Goal: Information Seeking & Learning: Find specific fact

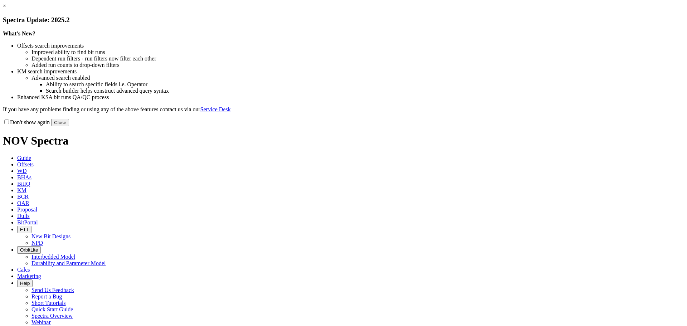
click at [69, 126] on button "Close" at bounding box center [60, 123] width 18 height 8
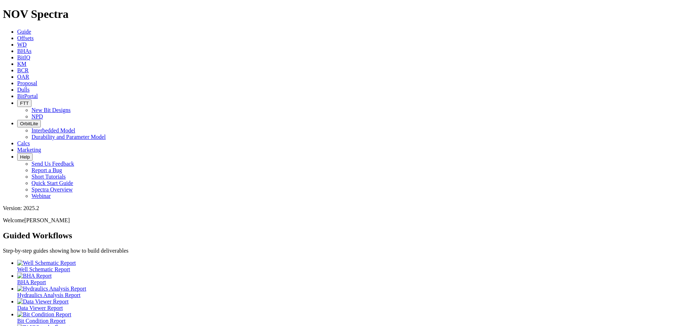
click at [34, 35] on span "Offsets" at bounding box center [25, 38] width 16 height 6
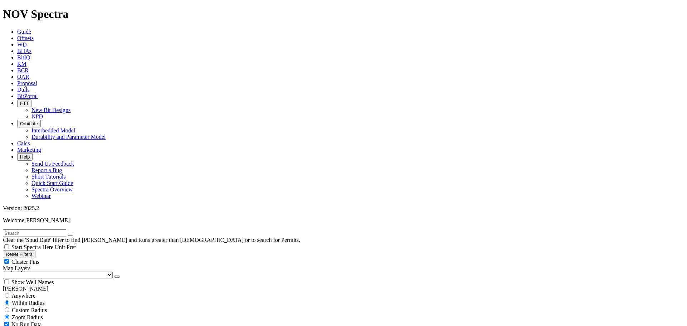
click at [70, 258] on div "Cluster Pins" at bounding box center [343, 261] width 681 height 7
checkbox input "false"
click at [38, 271] on select "US Counties [GEOGRAPHIC_DATA], [GEOGRAPHIC_DATA] [GEOGRAPHIC_DATA], [GEOGRAPHIC…" at bounding box center [58, 274] width 110 height 7
click at [5, 271] on select "US Counties [GEOGRAPHIC_DATA], [GEOGRAPHIC_DATA] [GEOGRAPHIC_DATA], [GEOGRAPHIC…" at bounding box center [58, 274] width 110 height 7
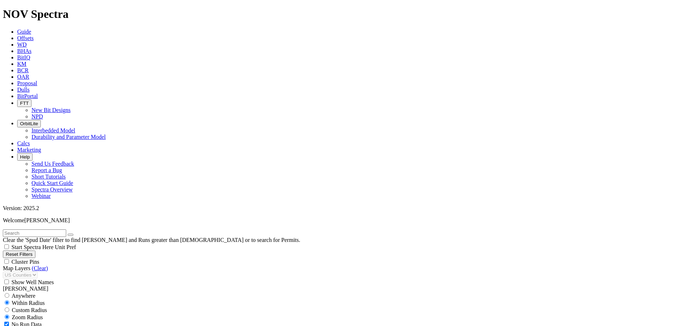
type input "9/2/24"
select select "8.75"
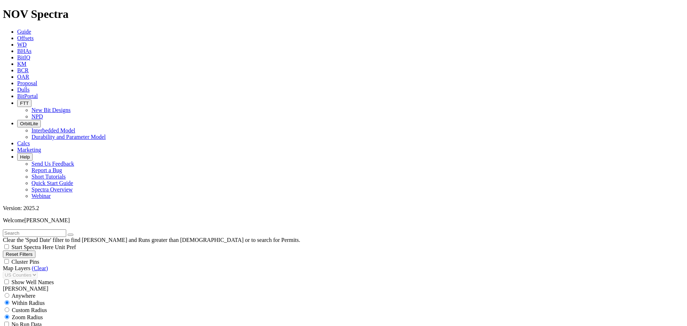
checkbox input "false"
select select "? number:8.75 ?"
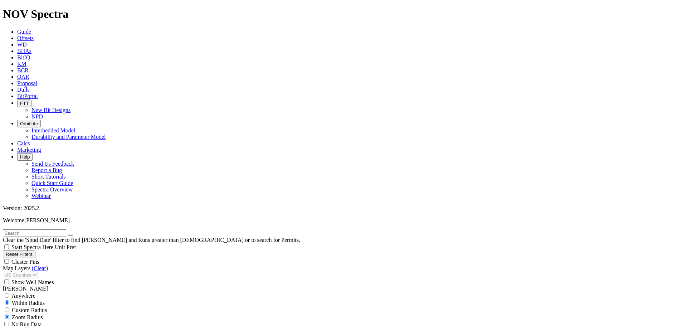
scroll to position [33808, 0]
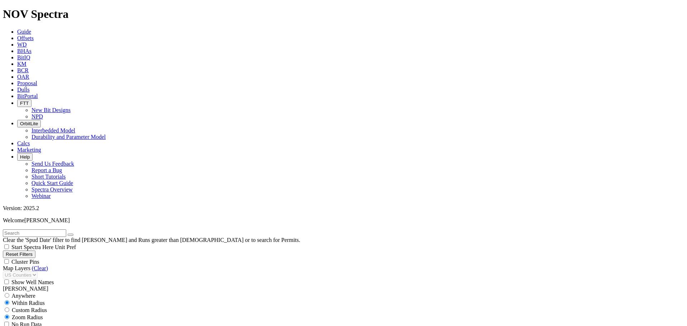
drag, startPoint x: 45, startPoint y: 212, endPoint x: 47, endPoint y: 217, distance: 4.5
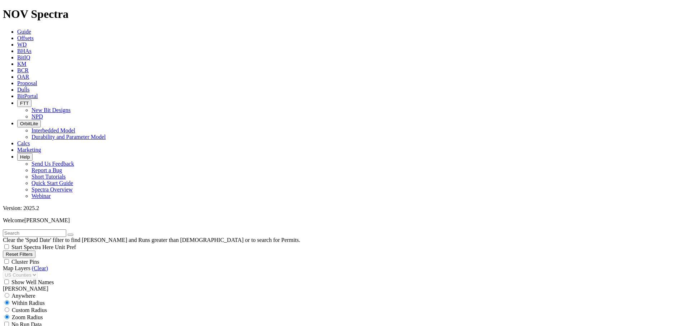
type input "6"
type input "5000"
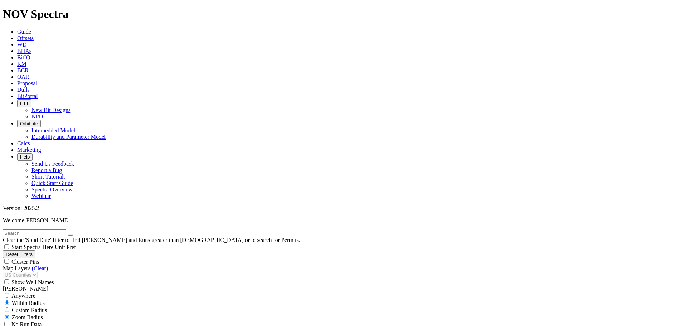
scroll to position [1951, 0]
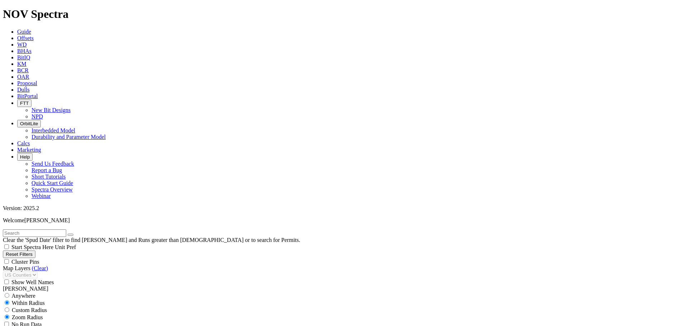
type input "6000"
type input "120"
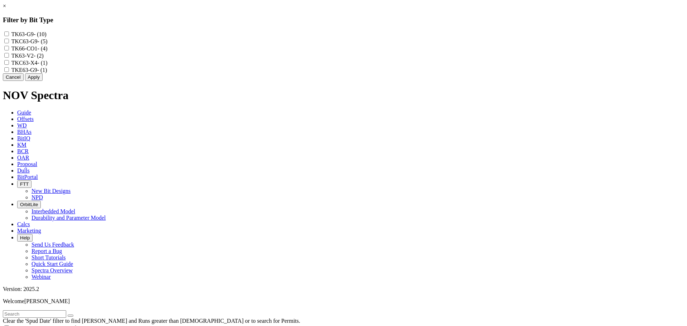
click at [9, 34] on input "TK63-G9 - (10)" at bounding box center [6, 33] width 5 height 5
checkbox input "true"
click at [9, 43] on input "TKC63-G9 - (5)" at bounding box center [6, 41] width 5 height 5
checkbox input "true"
click at [47, 73] on label "TKE63-G9 - (1)" at bounding box center [29, 70] width 36 height 6
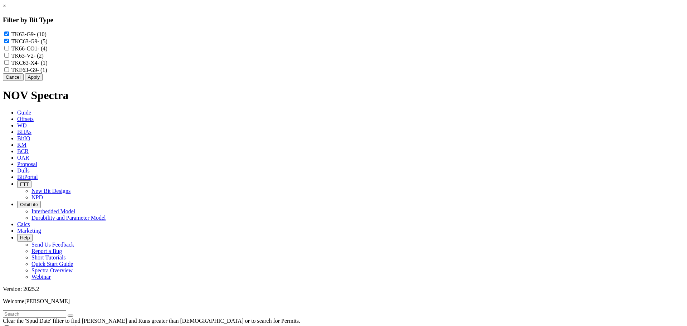
click at [9, 72] on input "TKE63-G9 - (1)" at bounding box center [6, 69] width 5 height 5
checkbox input "true"
click at [43, 81] on button "Apply" at bounding box center [34, 77] width 18 height 8
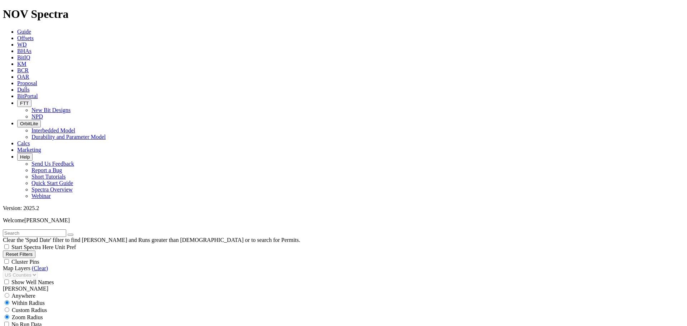
scroll to position [584, 0]
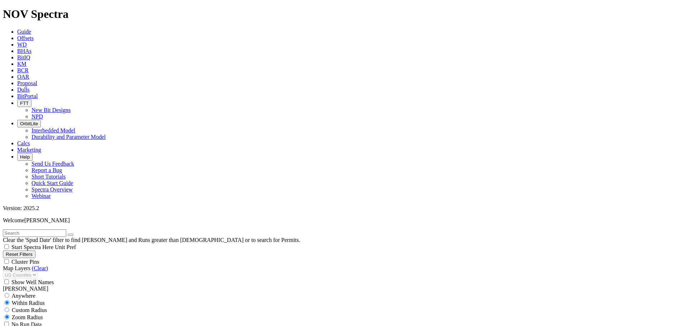
type input "140"
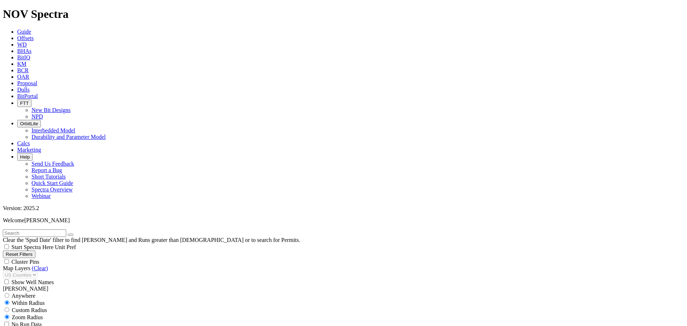
scroll to position [334, 0]
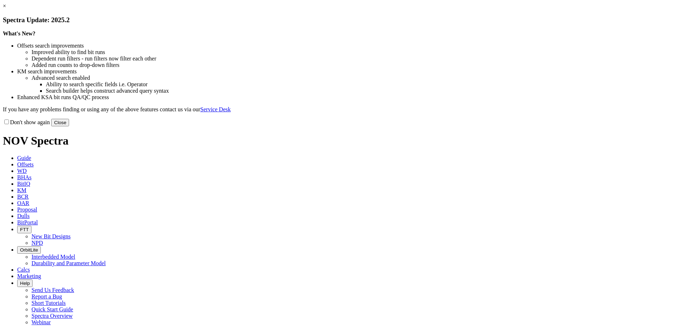
click at [69, 126] on button "Close" at bounding box center [60, 123] width 18 height 8
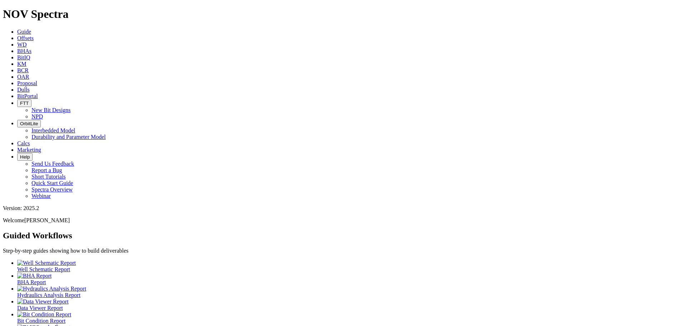
click at [34, 35] on span "Offsets" at bounding box center [25, 38] width 16 height 6
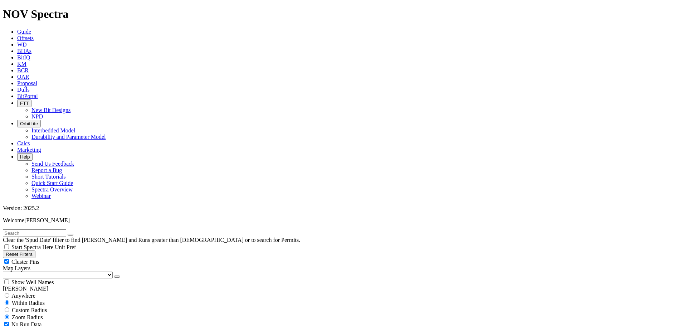
click at [72, 258] on div "Cluster Pins" at bounding box center [343, 261] width 681 height 7
checkbox input "false"
click at [45, 271] on select "US Counties [GEOGRAPHIC_DATA], [GEOGRAPHIC_DATA] [GEOGRAPHIC_DATA], [GEOGRAPHIC…" at bounding box center [58, 274] width 110 height 7
click at [5, 271] on select "US Counties [GEOGRAPHIC_DATA], [GEOGRAPHIC_DATA] [GEOGRAPHIC_DATA], [GEOGRAPHIC…" at bounding box center [58, 274] width 110 height 7
click at [38, 229] on input "text" at bounding box center [34, 233] width 63 height 8
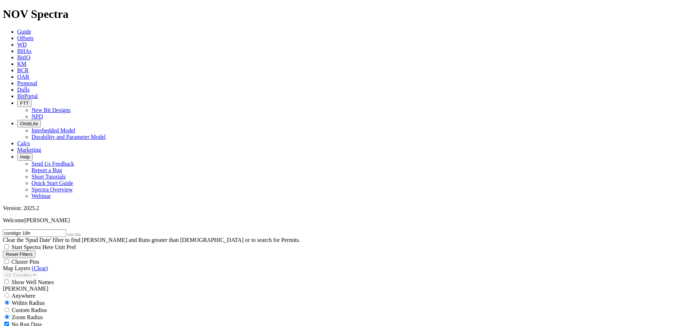
click at [75, 234] on button "submit" at bounding box center [78, 235] width 6 height 2
click at [16, 229] on input "condigo 19h" at bounding box center [34, 233] width 63 height 8
click at [30, 229] on input "codigo 19h" at bounding box center [34, 233] width 63 height 8
drag, startPoint x: 14, startPoint y: 31, endPoint x: 2, endPoint y: 31, distance: 11.8
click at [3, 229] on form "codigo 17h" at bounding box center [343, 233] width 681 height 8
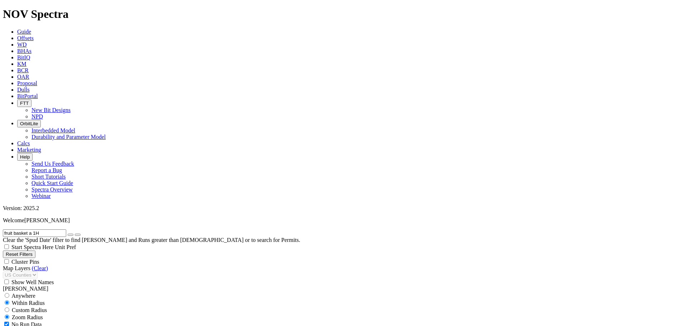
type input "fruit basket a 1H"
click at [75, 234] on button "submit" at bounding box center [78, 235] width 6 height 2
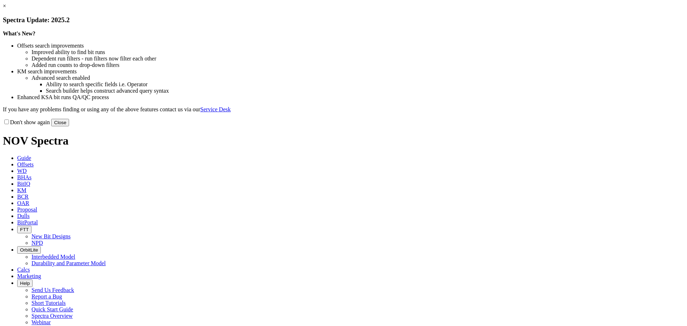
click at [69, 126] on button "Close" at bounding box center [60, 123] width 18 height 8
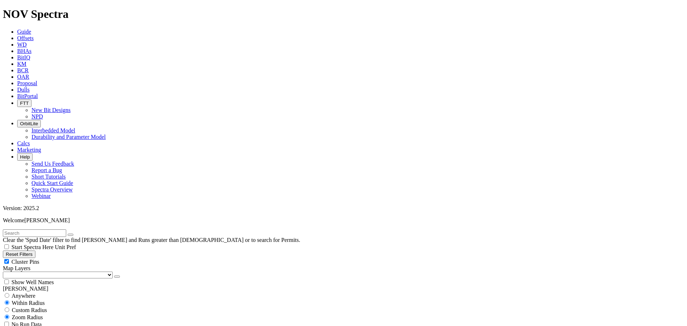
scroll to position [83, 0]
select select
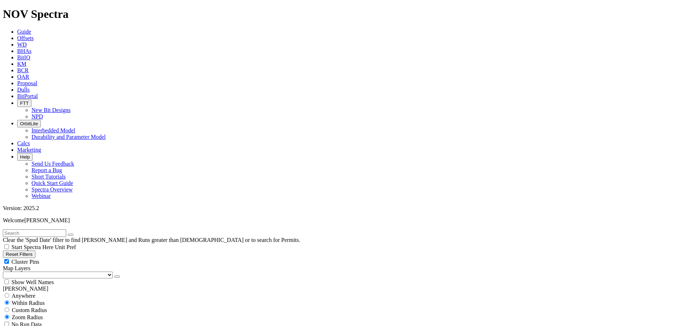
scroll to position [501, 0]
drag, startPoint x: 53, startPoint y: 244, endPoint x: 54, endPoint y: 249, distance: 4.4
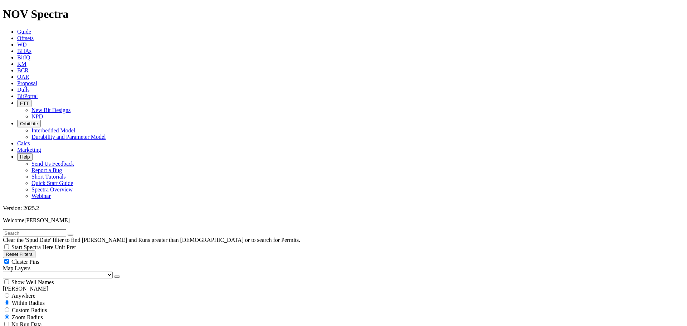
type input "143"
click at [70, 258] on div "Cluster Pins" at bounding box center [343, 261] width 681 height 7
checkbox input "false"
click at [44, 271] on select "US Counties Alberta, CA Townships British Columbia, CA Townships British Columb…" at bounding box center [58, 274] width 110 height 7
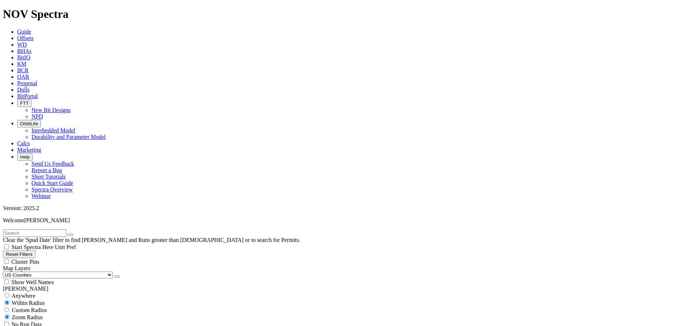
click at [5, 271] on select "US Counties Alberta, CA Townships British Columbia, CA Townships British Columb…" at bounding box center [58, 274] width 110 height 7
type input "145"
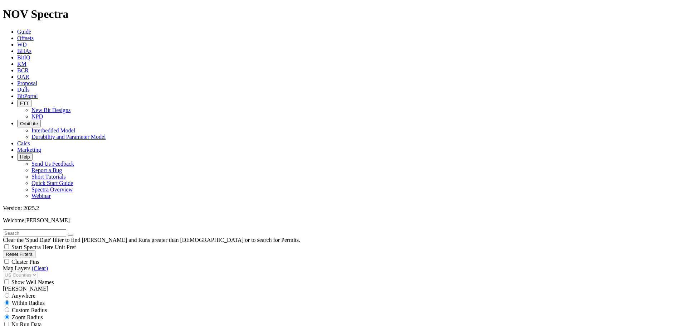
select select
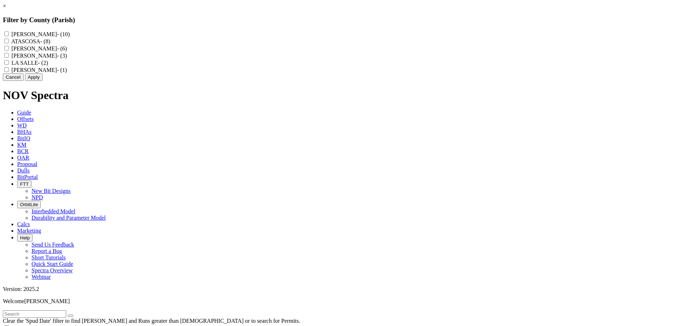
click at [9, 50] on input "KARNES - (6)" at bounding box center [6, 48] width 5 height 5
checkbox input "true"
click at [43, 81] on button "Apply" at bounding box center [34, 77] width 18 height 8
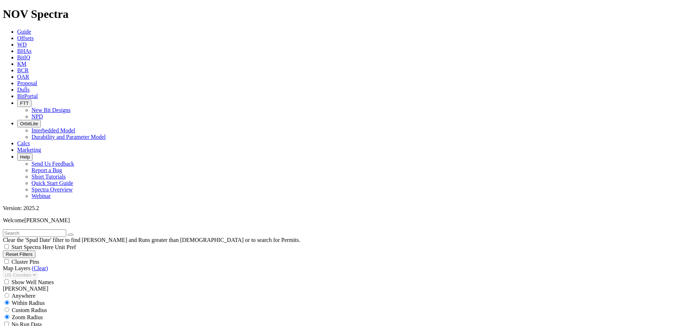
scroll to position [143, 0]
select select
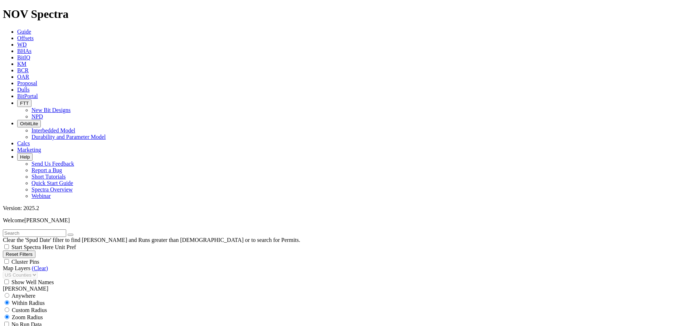
scroll to position [933, 0]
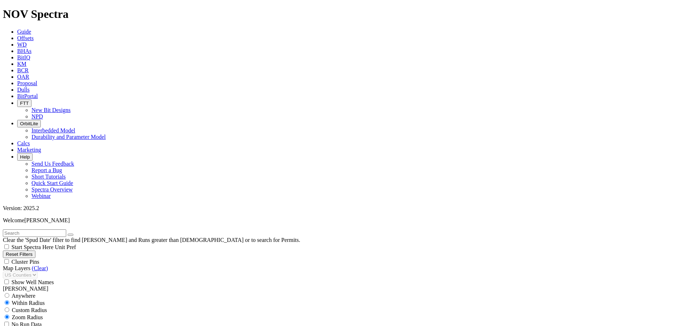
scroll to position [664, 0]
drag, startPoint x: 49, startPoint y: 164, endPoint x: 54, endPoint y: 164, distance: 5.0
drag, startPoint x: 48, startPoint y: 162, endPoint x: 55, endPoint y: 166, distance: 7.9
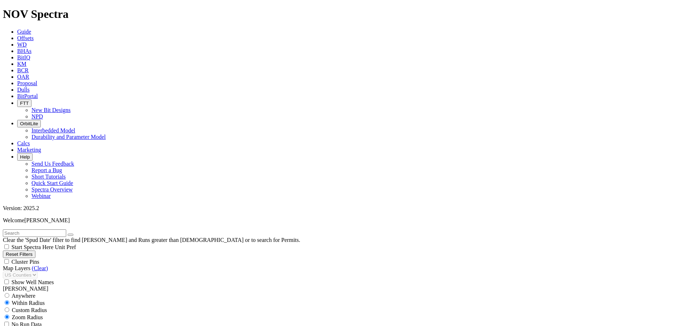
scroll to position [341, 0]
type input "135"
click at [41, 265] on link "(Clear)" at bounding box center [40, 268] width 16 height 6
select select
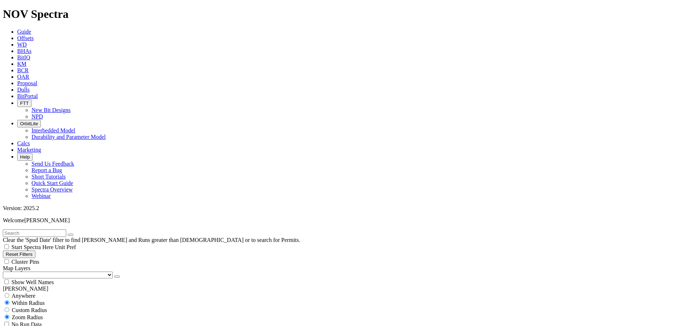
click at [42, 271] on select "US Counties Alberta, CA Townships British Columbia, CA Townships British Columb…" at bounding box center [58, 274] width 110 height 7
click at [5, 271] on select "US Counties Alberta, CA Townships British Columbia, CA Townships British Columb…" at bounding box center [58, 274] width 110 height 7
select select
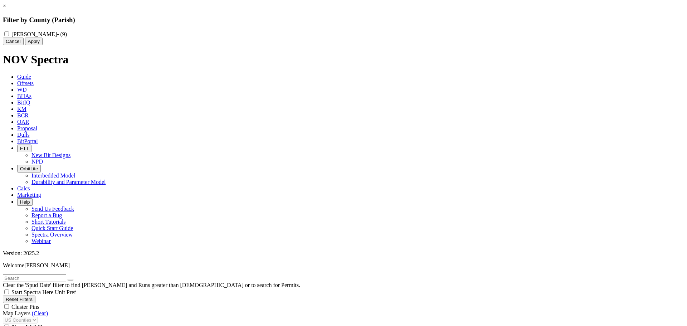
scroll to position [2513, 0]
click at [24, 45] on button "Cancel" at bounding box center [13, 42] width 21 height 8
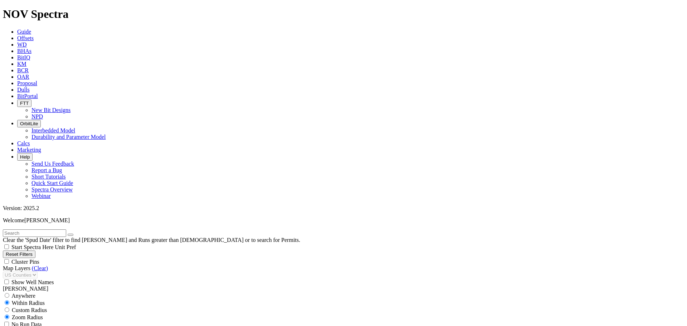
drag, startPoint x: 570, startPoint y: 79, endPoint x: 596, endPoint y: 87, distance: 26.8
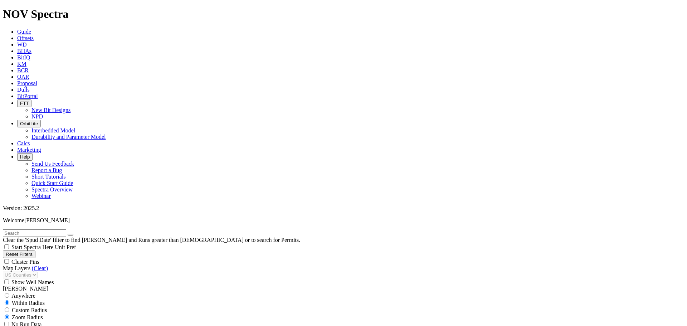
copy h3 "G KLEIN E-R MCHN B USW E 1"
drag, startPoint x: 50, startPoint y: 162, endPoint x: 55, endPoint y: 164, distance: 5.0
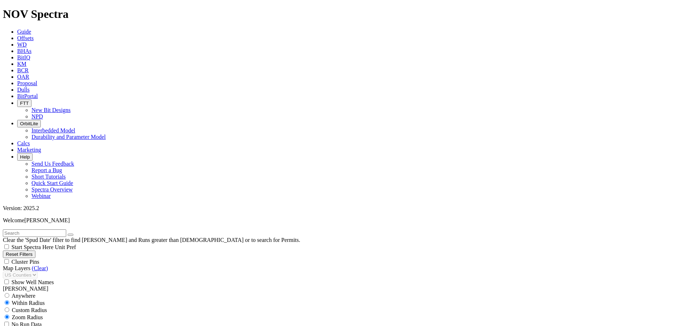
scroll to position [163, 0]
type input "130"
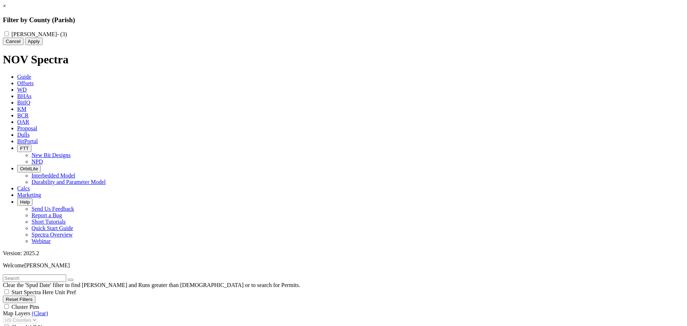
click at [24, 45] on button "Cancel" at bounding box center [13, 42] width 21 height 8
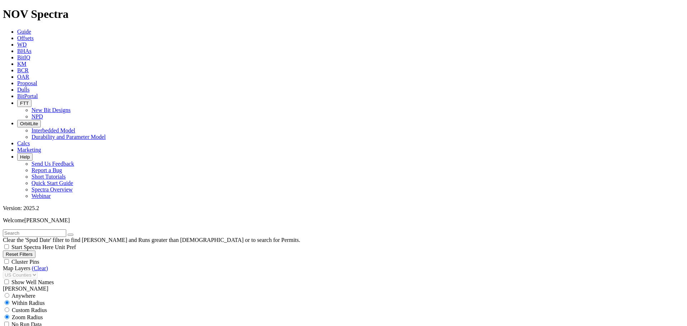
select select
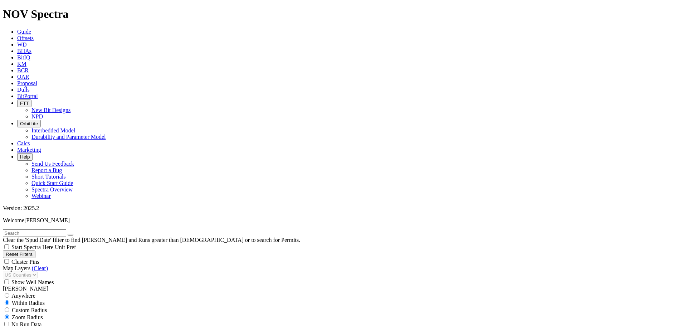
scroll to position [581, 0]
drag, startPoint x: 50, startPoint y: 245, endPoint x: 54, endPoint y: 247, distance: 4.8
type input "133"
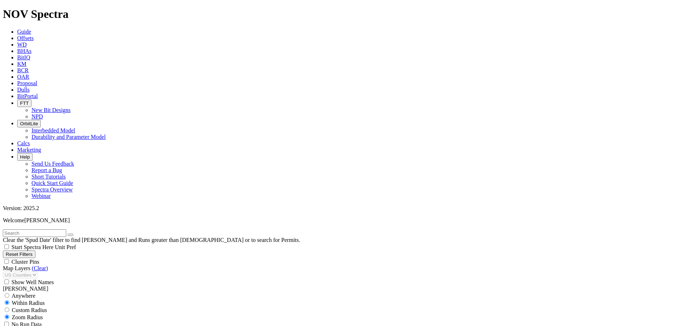
select select
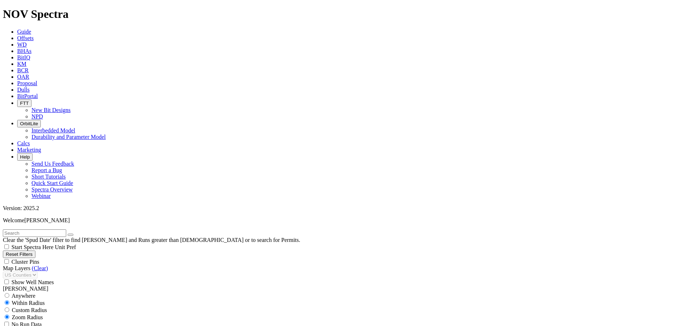
scroll to position [247, 0]
type input "5000"
select select
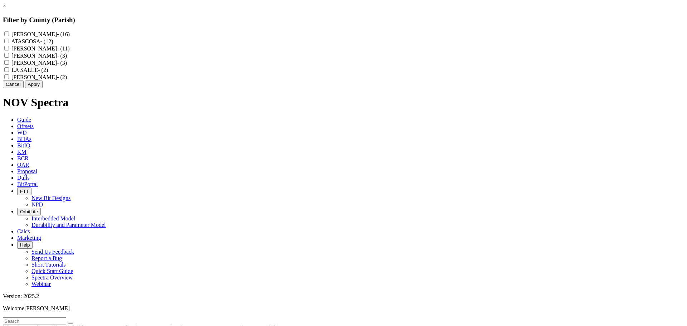
click at [295, 80] on div "WEBB - (16) ATASCOSA - (12) KARNES - (11) DEWITT - (3) MCMULLEN - (3) LA SALLE …" at bounding box center [343, 55] width 681 height 50
click at [9, 79] on input "WILSON - (2)" at bounding box center [6, 76] width 5 height 5
checkbox input "true"
click at [43, 88] on button "Apply" at bounding box center [34, 84] width 18 height 8
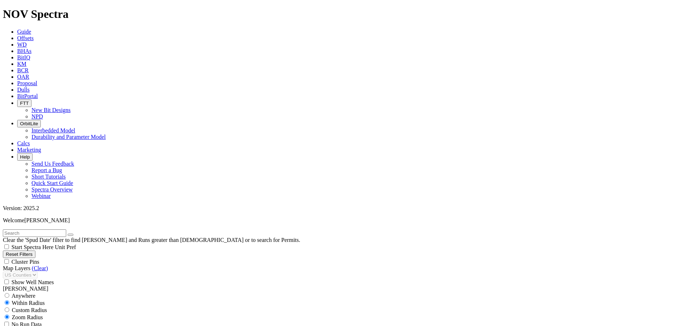
scroll to position [80, 0]
type input "8/2/24"
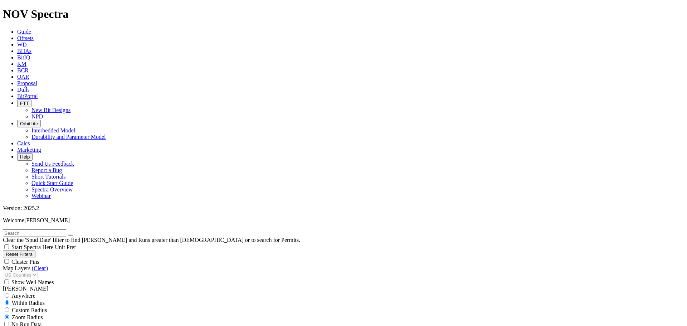
select select
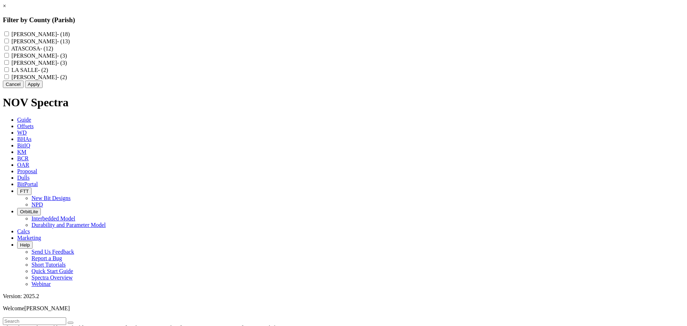
click at [24, 88] on button "Cancel" at bounding box center [13, 84] width 21 height 8
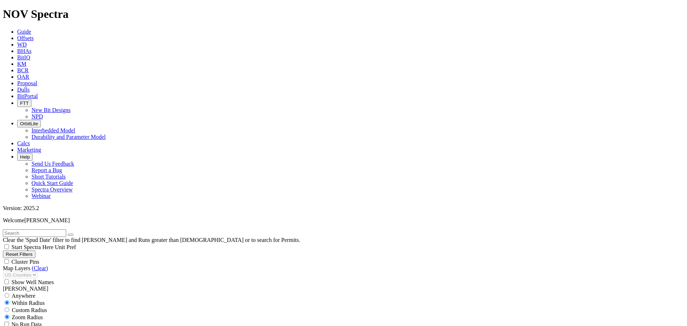
scroll to position [581, 0]
drag, startPoint x: 48, startPoint y: 247, endPoint x: 60, endPoint y: 250, distance: 12.4
type input "125"
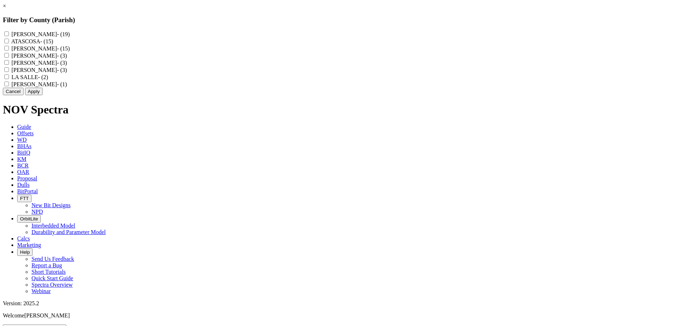
click at [9, 86] on input "GONZALES - (1)" at bounding box center [6, 84] width 5 height 5
checkbox input "true"
click at [43, 95] on button "Apply" at bounding box center [34, 92] width 18 height 8
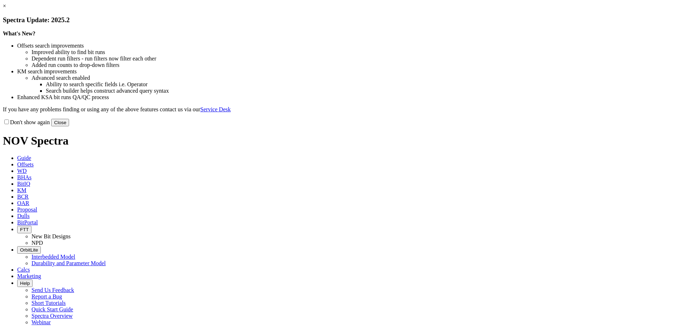
click at [69, 126] on button "Close" at bounding box center [60, 123] width 18 height 8
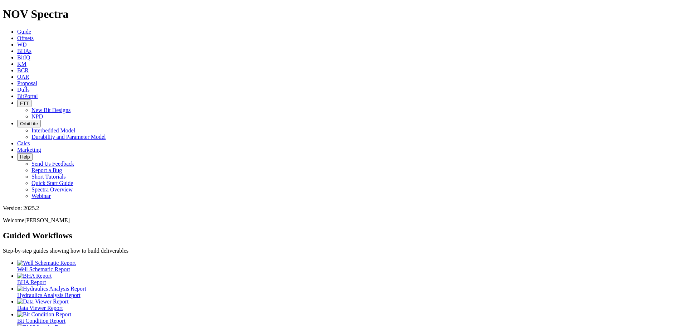
click at [34, 35] on span "Offsets" at bounding box center [25, 38] width 16 height 6
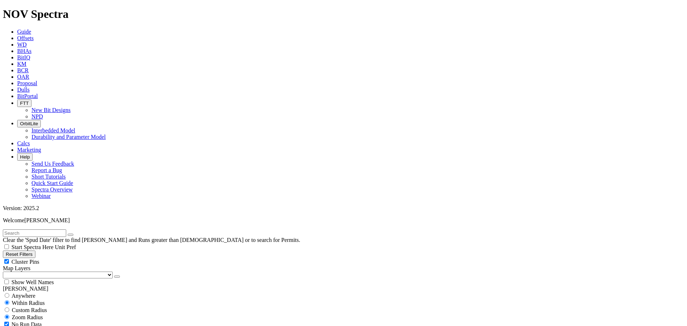
drag, startPoint x: 71, startPoint y: 53, endPoint x: 67, endPoint y: 55, distance: 4.0
click at [70, 258] on div "Cluster Pins" at bounding box center [343, 261] width 681 height 7
checkbox input "false"
click at [44, 271] on select "US Counties [GEOGRAPHIC_DATA], [GEOGRAPHIC_DATA] [GEOGRAPHIC_DATA], [GEOGRAPHIC…" at bounding box center [58, 274] width 110 height 7
click at [5, 271] on select "US Counties [GEOGRAPHIC_DATA], [GEOGRAPHIC_DATA] [GEOGRAPHIC_DATA], [GEOGRAPHIC…" at bounding box center [58, 274] width 110 height 7
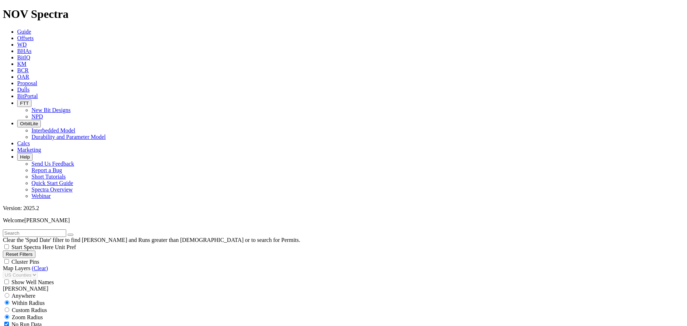
paste input "G [PERSON_NAME] MCHN B USW E 1"
type input "G [PERSON_NAME] MCHN B USW E 1"
click at [78, 235] on icon "submit" at bounding box center [78, 235] width 0 height 0
drag, startPoint x: 82, startPoint y: 32, endPoint x: 65, endPoint y: 32, distance: 16.8
click at [73, 234] on button "button" at bounding box center [71, 235] width 6 height 2
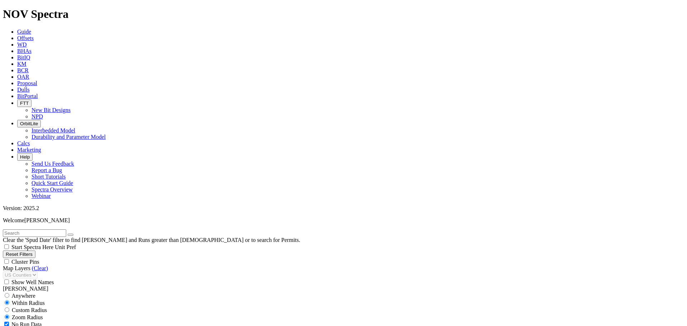
click at [49, 229] on input "text" at bounding box center [34, 233] width 63 height 8
drag, startPoint x: 65, startPoint y: 30, endPoint x: -15, endPoint y: 37, distance: 80.4
paste input "BLUE RING A 1"
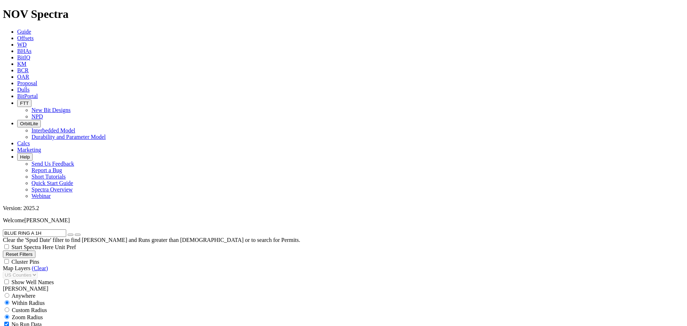
click at [78, 235] on icon "submit" at bounding box center [78, 235] width 0 height 0
click at [52, 229] on input "BLUE RING A 1H" at bounding box center [34, 233] width 63 height 8
drag, startPoint x: 54, startPoint y: 33, endPoint x: -13, endPoint y: 32, distance: 66.9
paste input "JIMMERSON-BR-WEDDINGTON SA"
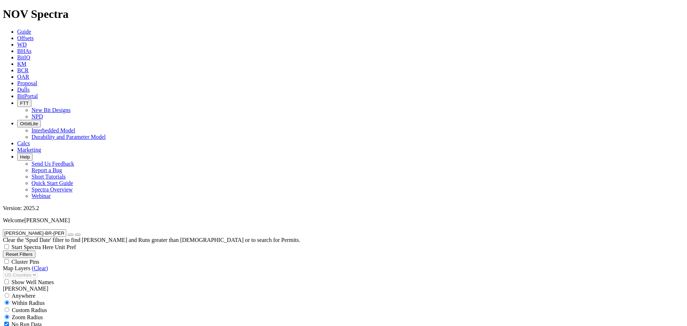
scroll to position [0, 11]
type input "JIMMERSON-BR-WEDDINGTON SA A 1H"
click at [80, 234] on button "submit" at bounding box center [78, 235] width 6 height 2
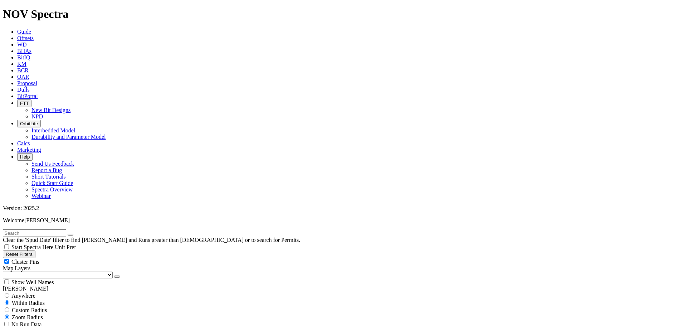
select select
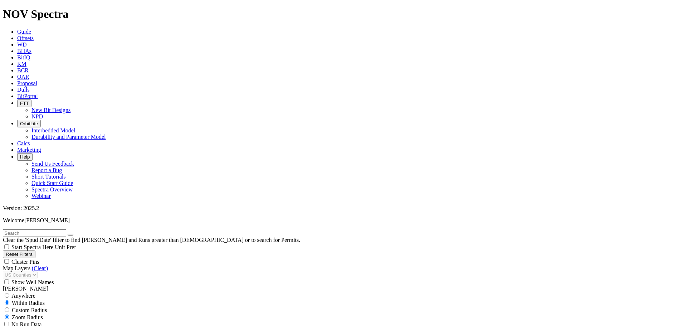
paste input "BLUE RING A 1H"
type input "BLUE RING A 1H"
click at [78, 235] on icon "submit" at bounding box center [78, 235] width 0 height 0
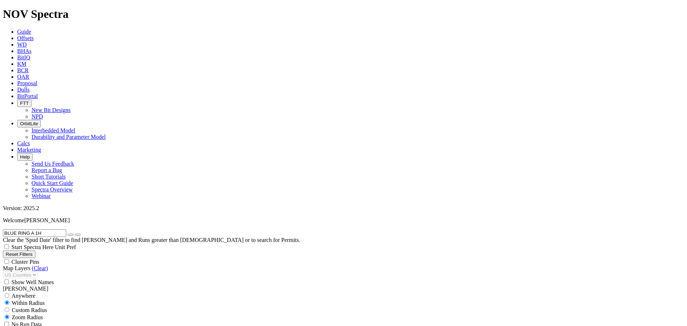
select select
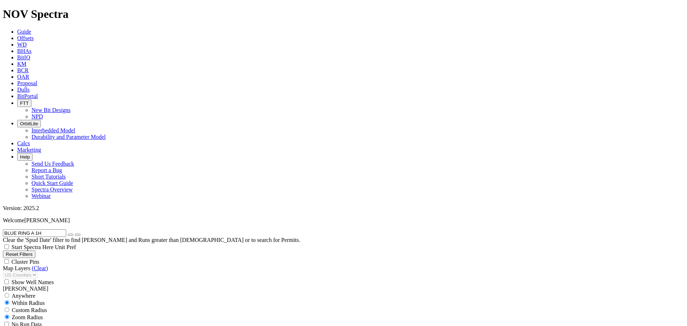
select select
